Goal: Task Accomplishment & Management: Complete application form

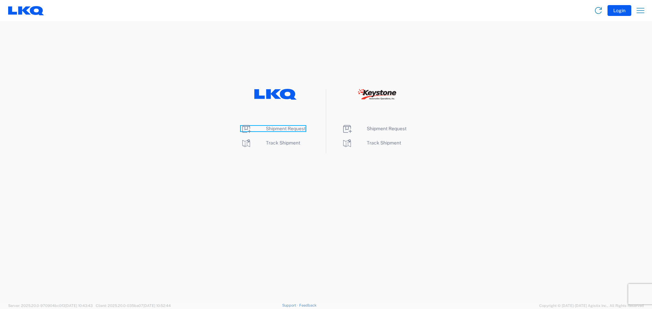
click at [294, 128] on span "Shipment Request" at bounding box center [286, 128] width 40 height 5
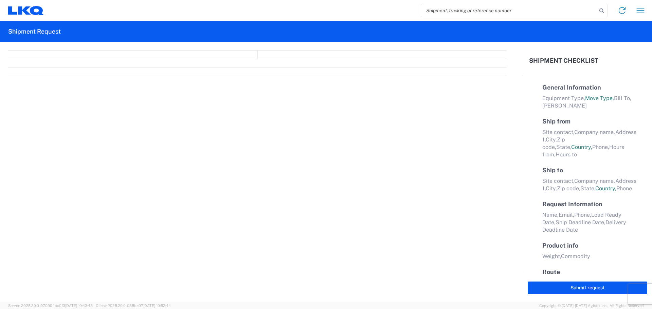
select select "FULL"
select select "LBS"
select select "IN"
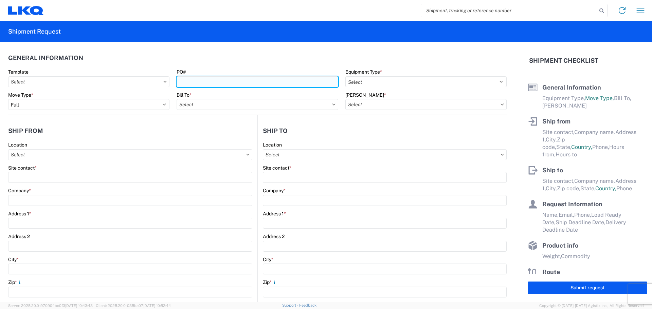
click at [183, 82] on input "PO#" at bounding box center [257, 81] width 161 height 11
type input "A1789289-2"
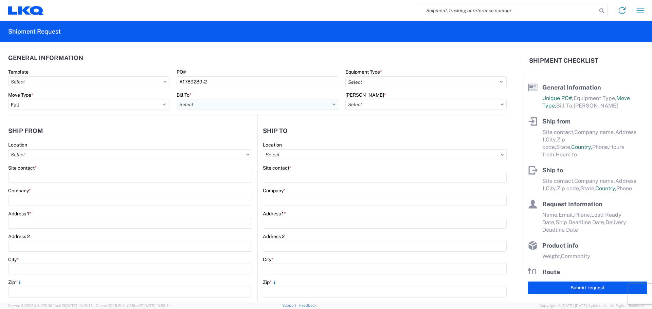
click at [299, 106] on input "text" at bounding box center [257, 104] width 161 height 11
type input "3021"
click at [233, 136] on div "3021 - [US_STATE][GEOGRAPHIC_DATA]" at bounding box center [236, 134] width 119 height 11
type input "3021 - [US_STATE][GEOGRAPHIC_DATA]"
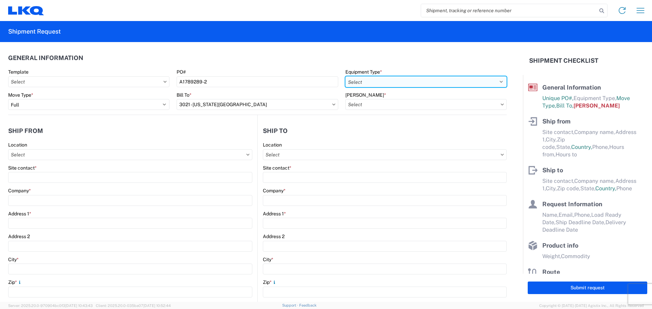
click at [498, 84] on select "Select 53’ Dry Van Flatbed Dropdeck (van) Lowboy (flatbed) Rail" at bounding box center [425, 81] width 161 height 11
select select "STDV"
click at [345, 76] on select "Select 53’ Dry Van Flatbed Dropdeck (van) Lowboy (flatbed) Rail" at bounding box center [425, 81] width 161 height 11
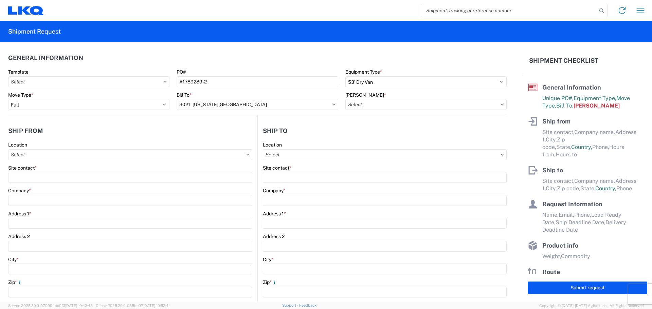
click at [501, 105] on icon at bounding box center [502, 105] width 3 height 2
click at [491, 105] on input "text" at bounding box center [425, 104] width 161 height 11
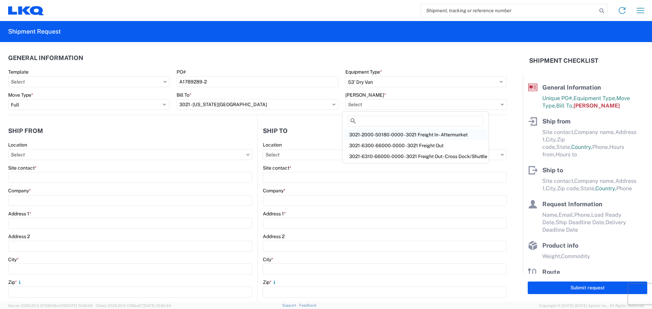
click at [457, 135] on div "3021-2000-50180-0000 - 3021 Freight In - Aftermarket" at bounding box center [416, 134] width 144 height 11
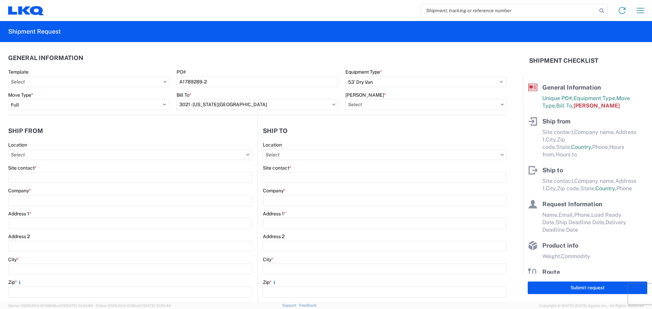
type input "3021-2000-50180-0000 - 3021 Freight In - Aftermarket"
click at [138, 151] on input "text" at bounding box center [130, 154] width 244 height 11
type input "3064"
click at [66, 184] on div "3064 - [GEOGRAPHIC_DATA] (064)" at bounding box center [69, 185] width 119 height 11
type input "3064 - [GEOGRAPHIC_DATA] (064)"
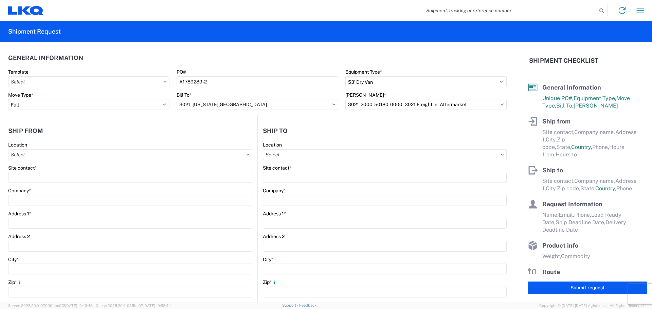
type input "LKQ Corporation"
type input "[STREET_ADDRESS]"
type input "[GEOGRAPHIC_DATA]"
type input "30336"
select select "GA"
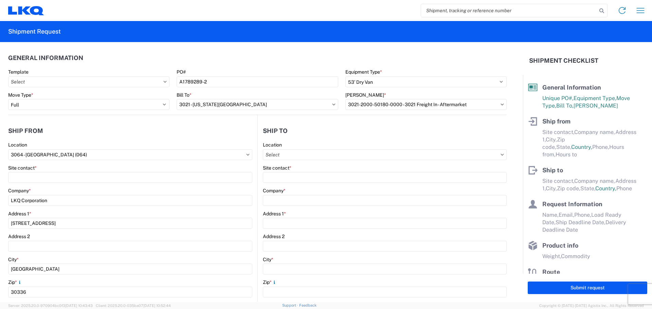
select select "US"
type input "[PHONE_NUMBER]"
type input "06:00"
type input "17:00"
click at [278, 158] on input "text" at bounding box center [385, 154] width 244 height 11
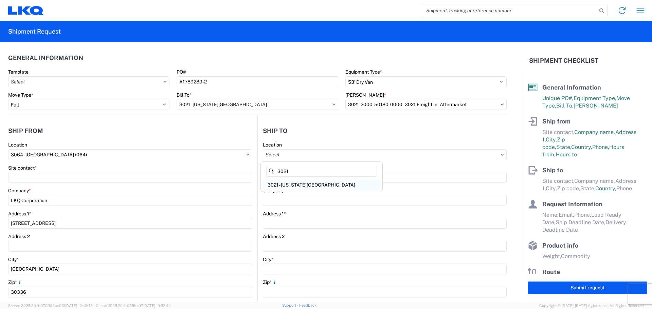
type input "3021"
click at [276, 185] on div "3021 - [US_STATE][GEOGRAPHIC_DATA]" at bounding box center [321, 185] width 119 height 11
type input "3021 - [US_STATE][GEOGRAPHIC_DATA]"
type input "LKQ Corporation"
type input "[STREET_ADDRESS]"
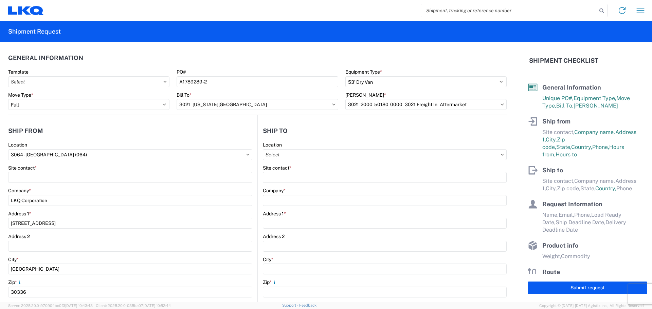
type input "Suite 100"
type input "Shawnee"
type input "66226"
select select "US"
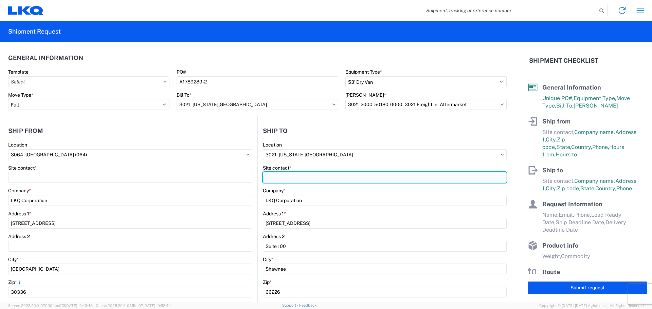
click at [274, 181] on input "Site contact *" at bounding box center [385, 177] width 244 height 11
type input "[PERSON_NAME]"
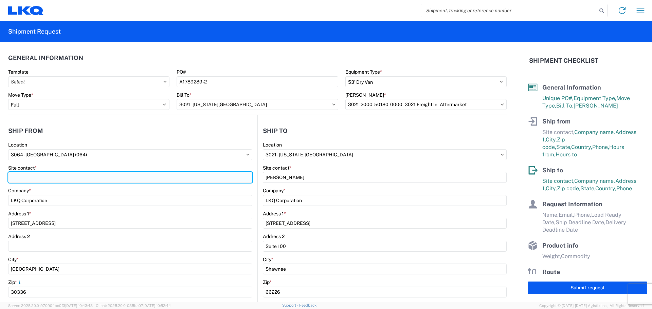
click at [123, 177] on input "Site contact *" at bounding box center [130, 177] width 244 height 11
type input "[PERSON_NAME]"
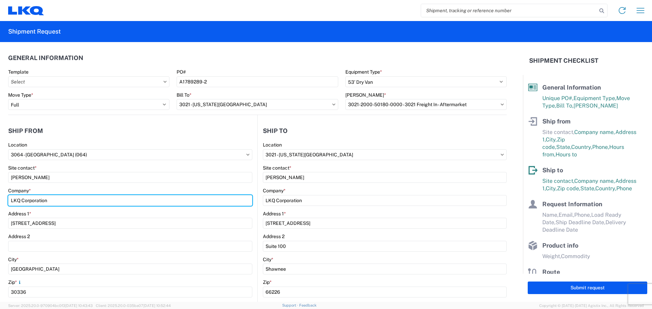
type input "[PERSON_NAME]"
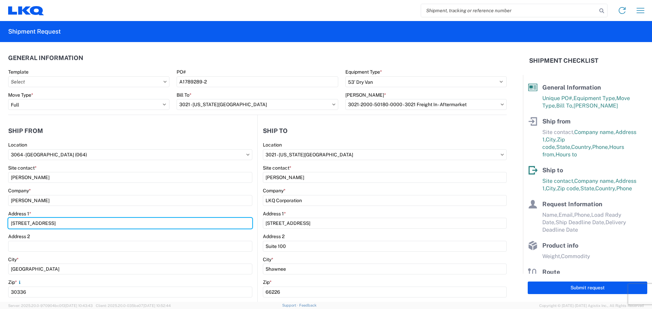
type input "[STREET_ADDRESS]"
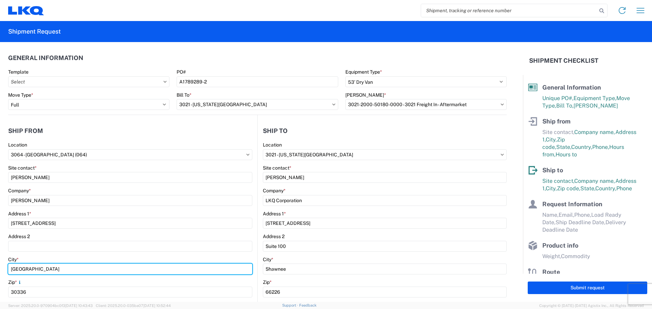
type input "SOUTH [PERSON_NAME]"
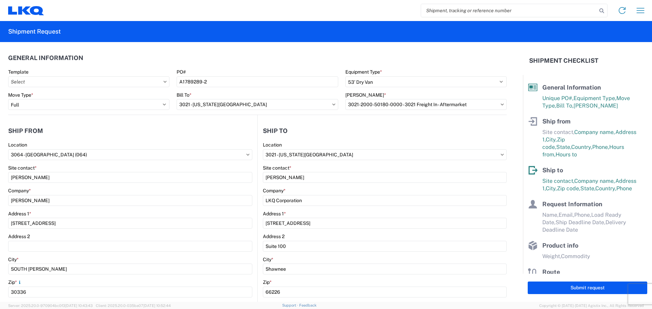
type input "[EMAIL_ADDRESS][DOMAIN_NAME]"
type input "4043464007"
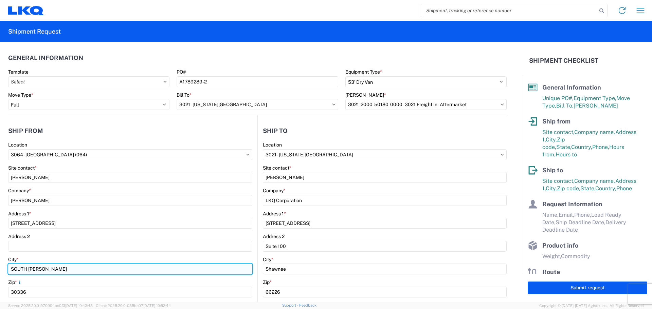
click at [58, 269] on input "SOUTH [PERSON_NAME]" at bounding box center [130, 269] width 244 height 11
type input "[GEOGRAPHIC_DATA]"
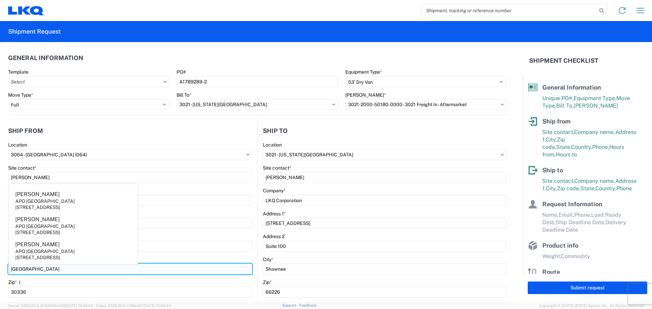
click at [128, 272] on input "[GEOGRAPHIC_DATA]" at bounding box center [130, 269] width 244 height 11
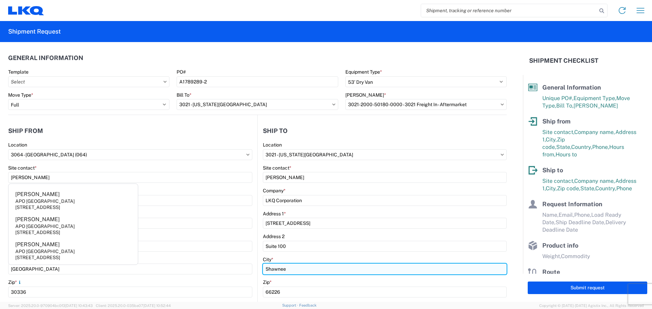
click at [287, 274] on input "Shawnee" at bounding box center [385, 269] width 244 height 11
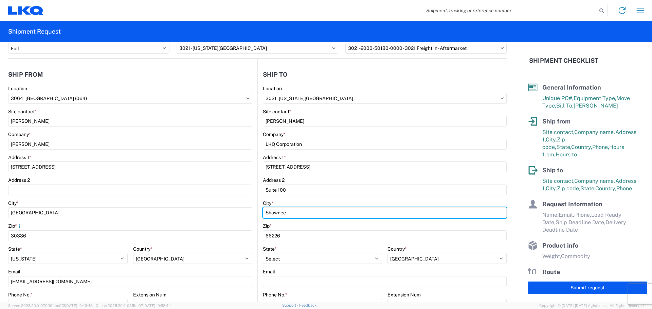
scroll to position [68, 0]
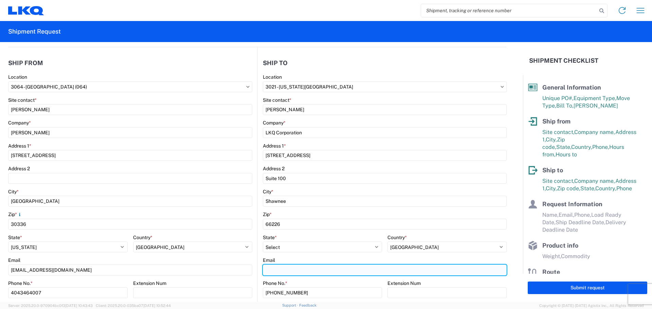
click at [263, 272] on input "Email" at bounding box center [385, 270] width 244 height 11
click at [303, 269] on input "Email" at bounding box center [385, 270] width 244 height 11
type input "[EMAIL_ADDRESS][DOMAIN_NAME]"
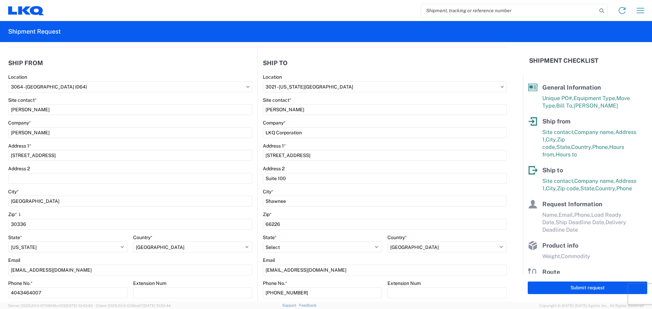
click at [236, 282] on div "Extension Num" at bounding box center [193, 284] width 120 height 6
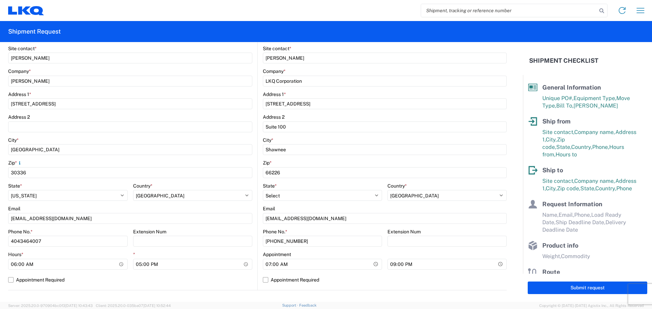
scroll to position [136, 0]
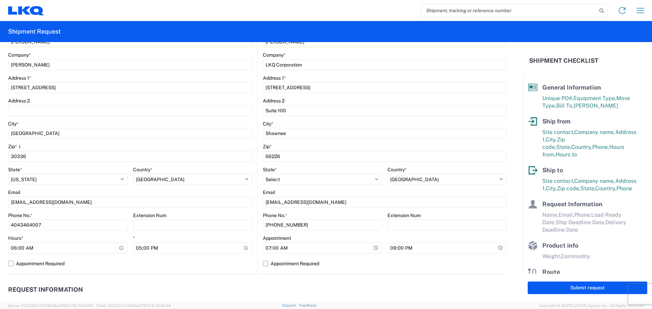
click at [263, 265] on label "Appointment Required" at bounding box center [385, 263] width 244 height 11
click at [0, 0] on input "Appointment Required" at bounding box center [0, 0] width 0 height 0
select select "KS"
select select "US"
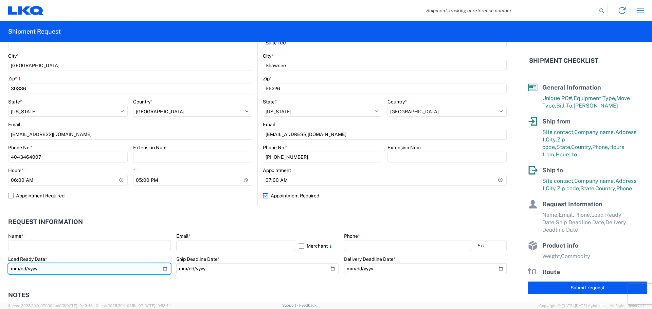
click at [162, 269] on input "date" at bounding box center [89, 269] width 163 height 11
type input "[DATE]"
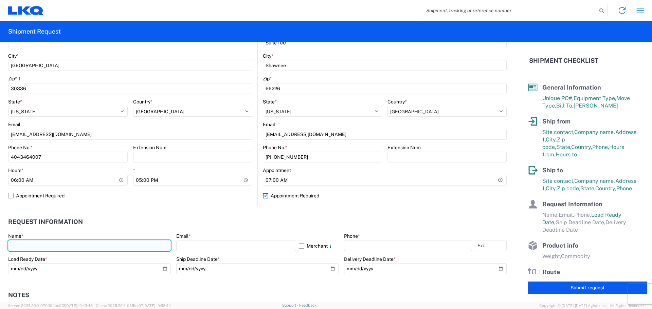
click at [78, 243] on input "text" at bounding box center [89, 245] width 163 height 11
type input "[PERSON_NAME]"
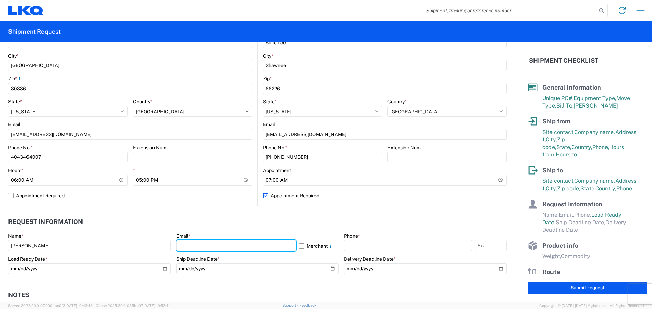
type input "[EMAIL_ADDRESS][DOMAIN_NAME]"
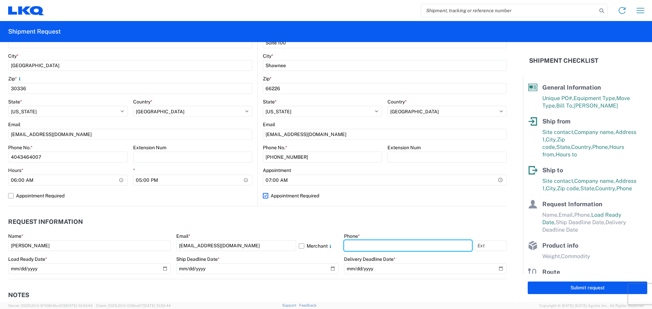
type input "4043464007"
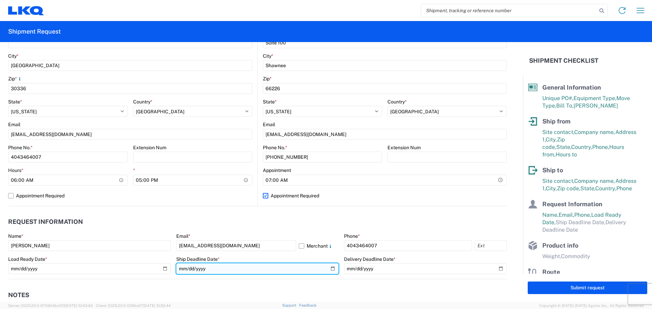
click at [330, 270] on input "date" at bounding box center [257, 269] width 163 height 11
type input "[DATE]"
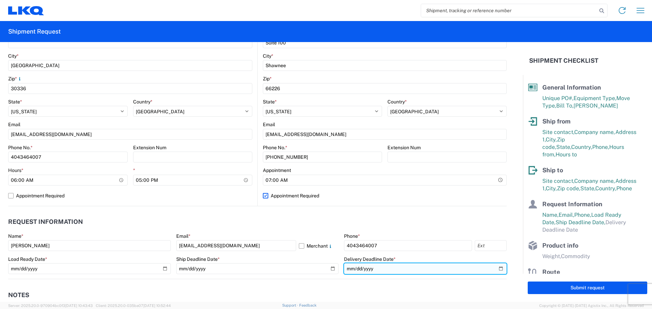
click at [493, 269] on input "date" at bounding box center [425, 269] width 163 height 11
type input "[DATE]"
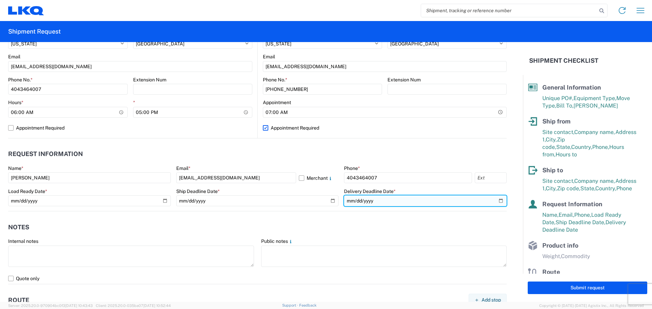
scroll to position [340, 0]
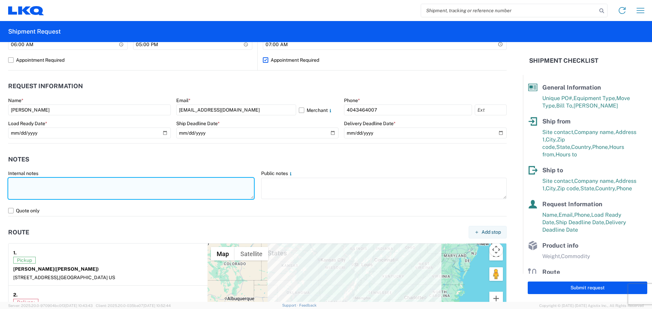
click at [84, 189] on textarea at bounding box center [131, 188] width 246 height 21
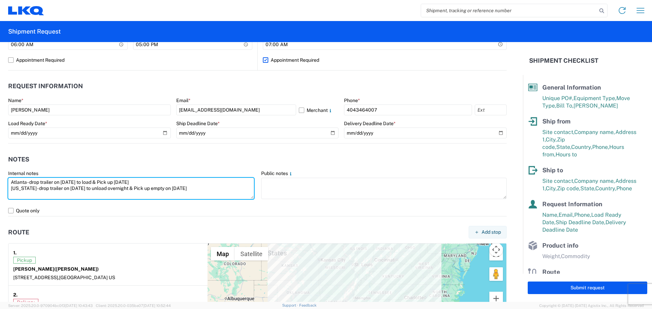
drag, startPoint x: 198, startPoint y: 187, endPoint x: 8, endPoint y: 183, distance: 189.9
click at [8, 183] on agx-form-control-wrapper-v2 "Internal notes Atlanta - drop trailer on [DATE] to load & Pick up [DATE] [US_ST…" at bounding box center [131, 187] width 253 height 35
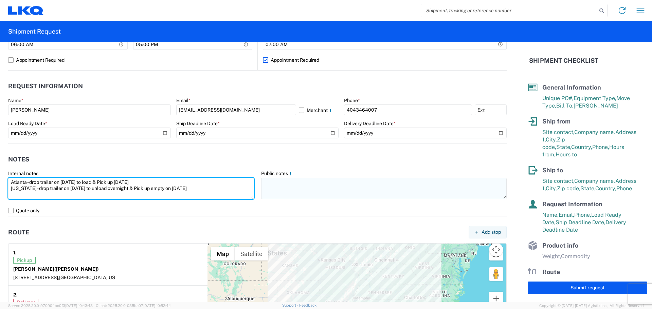
type textarea "Atlanta - drop trailer on [DATE] to load & Pick up [DATE] [US_STATE] - drop tra…"
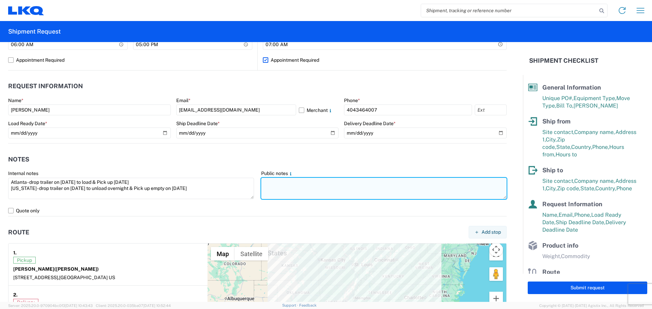
click at [261, 182] on textarea at bounding box center [384, 188] width 246 height 21
paste textarea "Atlanta - drop trailer on [DATE] to load & Pick up [DATE] [US_STATE] - drop tra…"
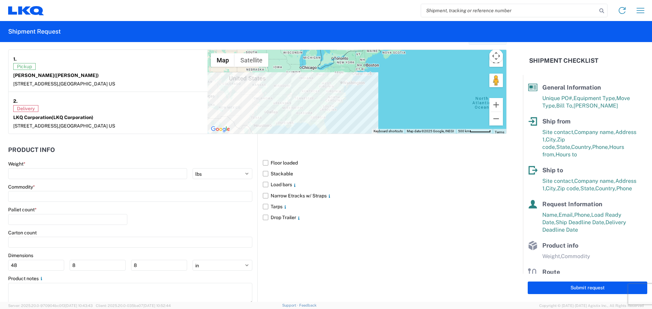
scroll to position [538, 0]
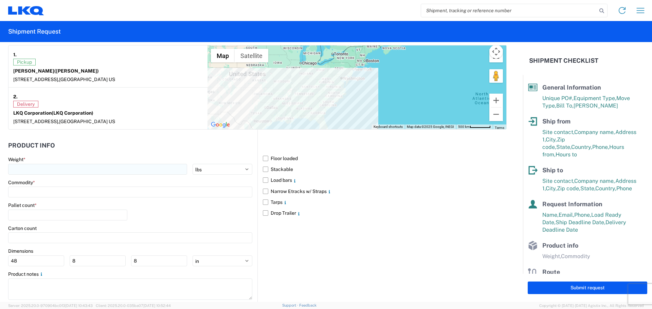
type textarea "Atlanta - drop trailer on [DATE] to load & Pick up [DATE] [US_STATE] - drop tra…"
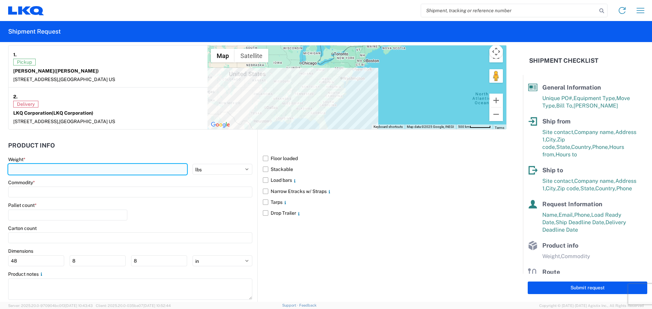
click at [45, 173] on input "number" at bounding box center [97, 169] width 179 height 11
type input "10000"
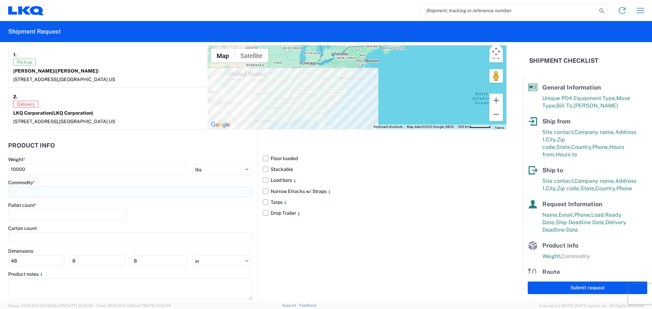
click at [50, 195] on input at bounding box center [130, 192] width 244 height 11
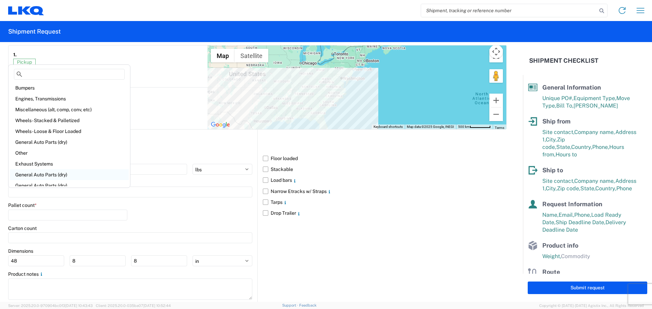
click at [65, 177] on div "General Auto Parts (dry)" at bounding box center [69, 174] width 119 height 11
type input "General Auto Parts (dry)"
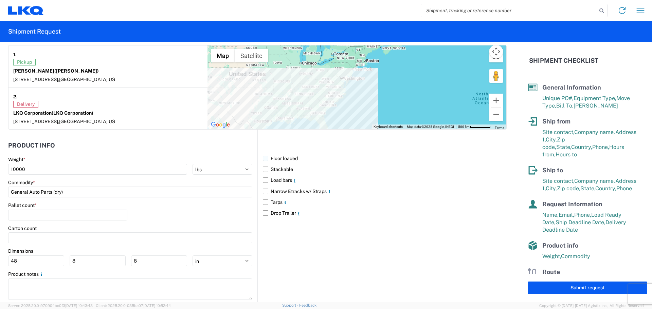
click at [263, 159] on label "Floor loaded" at bounding box center [385, 158] width 244 height 11
click at [0, 0] on input "Floor loaded" at bounding box center [0, 0] width 0 height 0
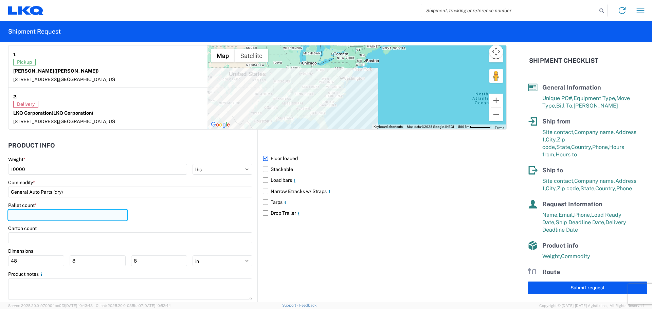
click at [87, 215] on input "number" at bounding box center [67, 215] width 119 height 11
type input "24"
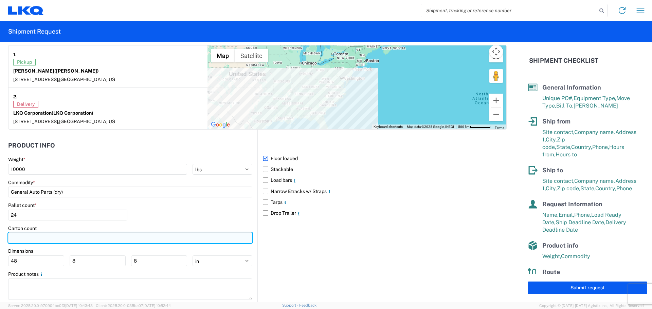
click at [82, 239] on input "number" at bounding box center [130, 238] width 244 height 11
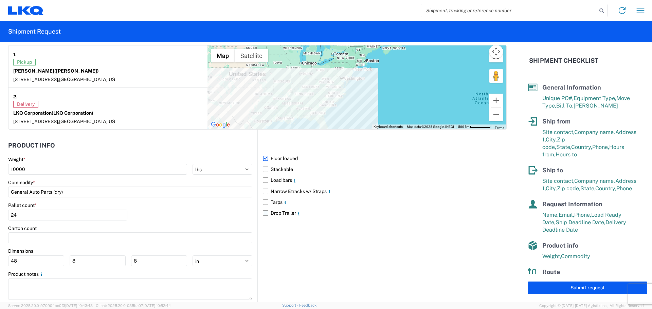
click at [263, 213] on label "Drop Trailer" at bounding box center [385, 213] width 244 height 11
click at [0, 0] on input "Drop Trailer" at bounding box center [0, 0] width 0 height 0
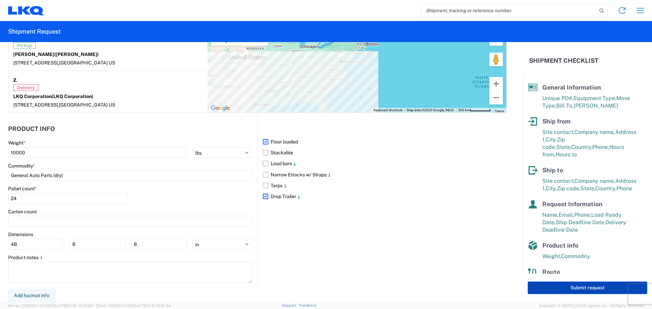
click at [558, 286] on button "Submit request" at bounding box center [588, 288] width 120 height 13
select select "US"
